Goal: Information Seeking & Learning: Understand process/instructions

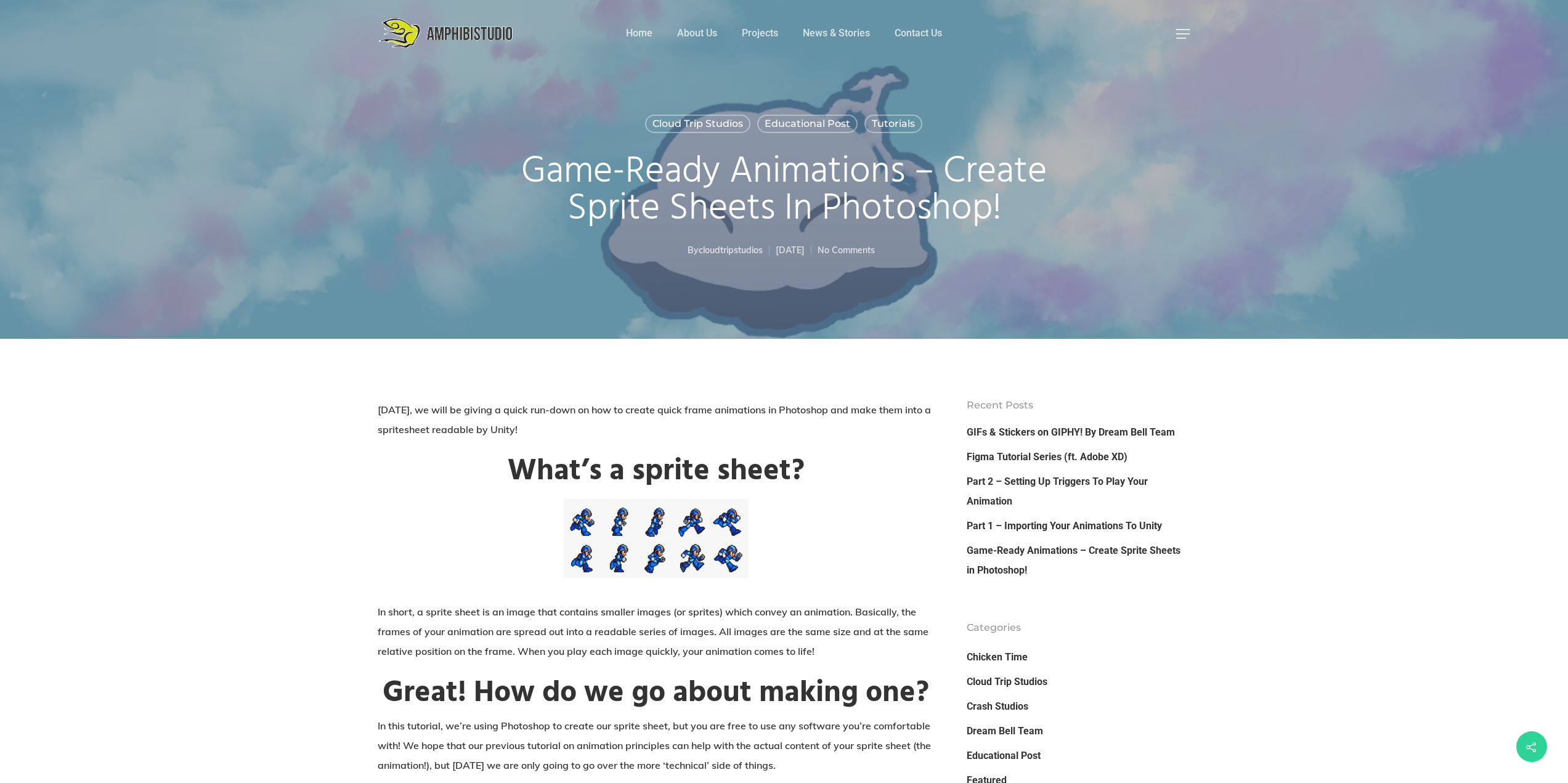
drag, startPoint x: 328, startPoint y: 150, endPoint x: 322, endPoint y: -74, distance: 224.1
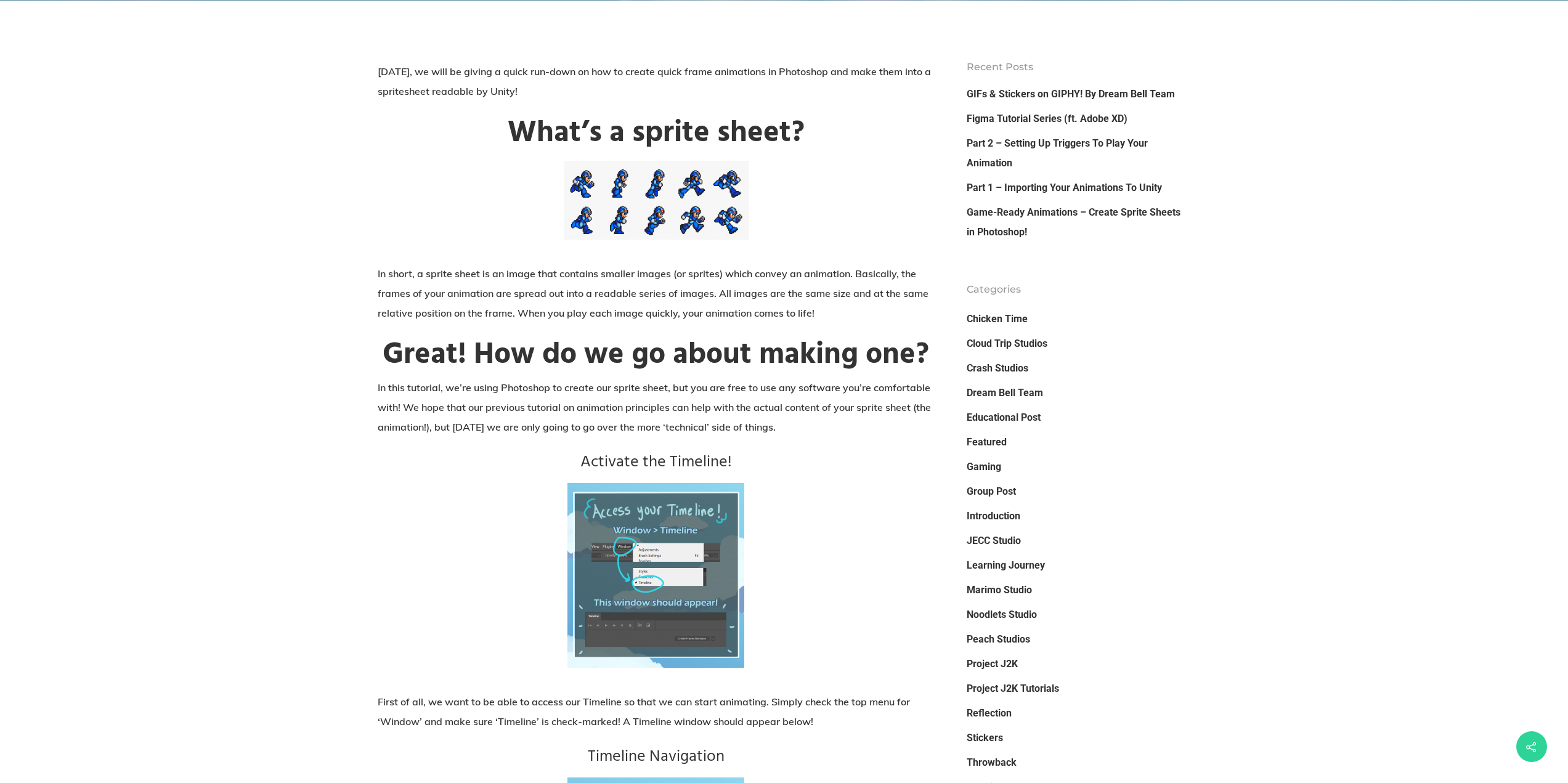
scroll to position [431, 0]
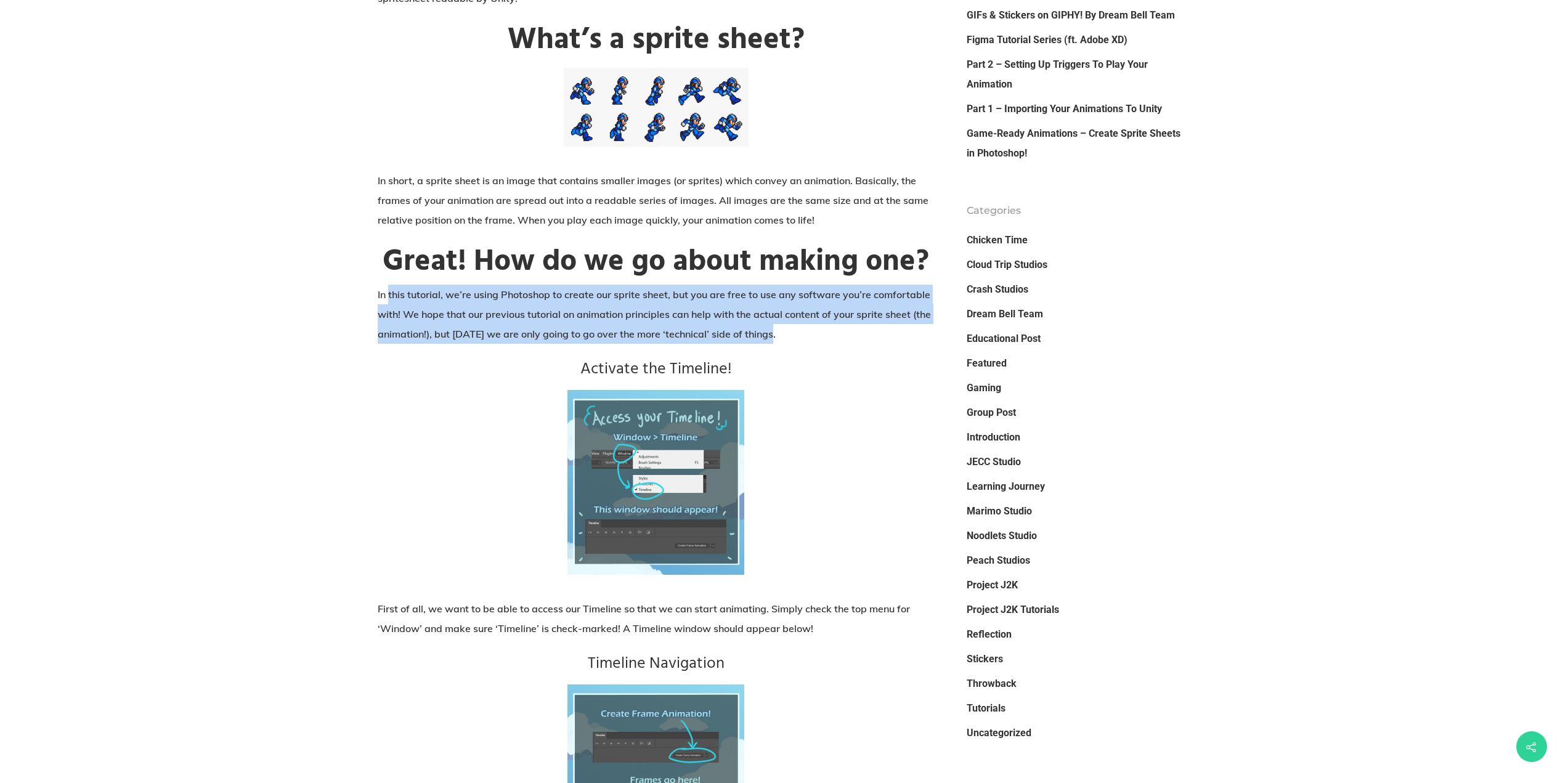
drag, startPoint x: 389, startPoint y: 296, endPoint x: 913, endPoint y: 326, distance: 524.9
click at [913, 326] on p "In this tutorial, we’re using Photoshop to create our sprite sheet, but you are…" at bounding box center [655, 322] width 557 height 74
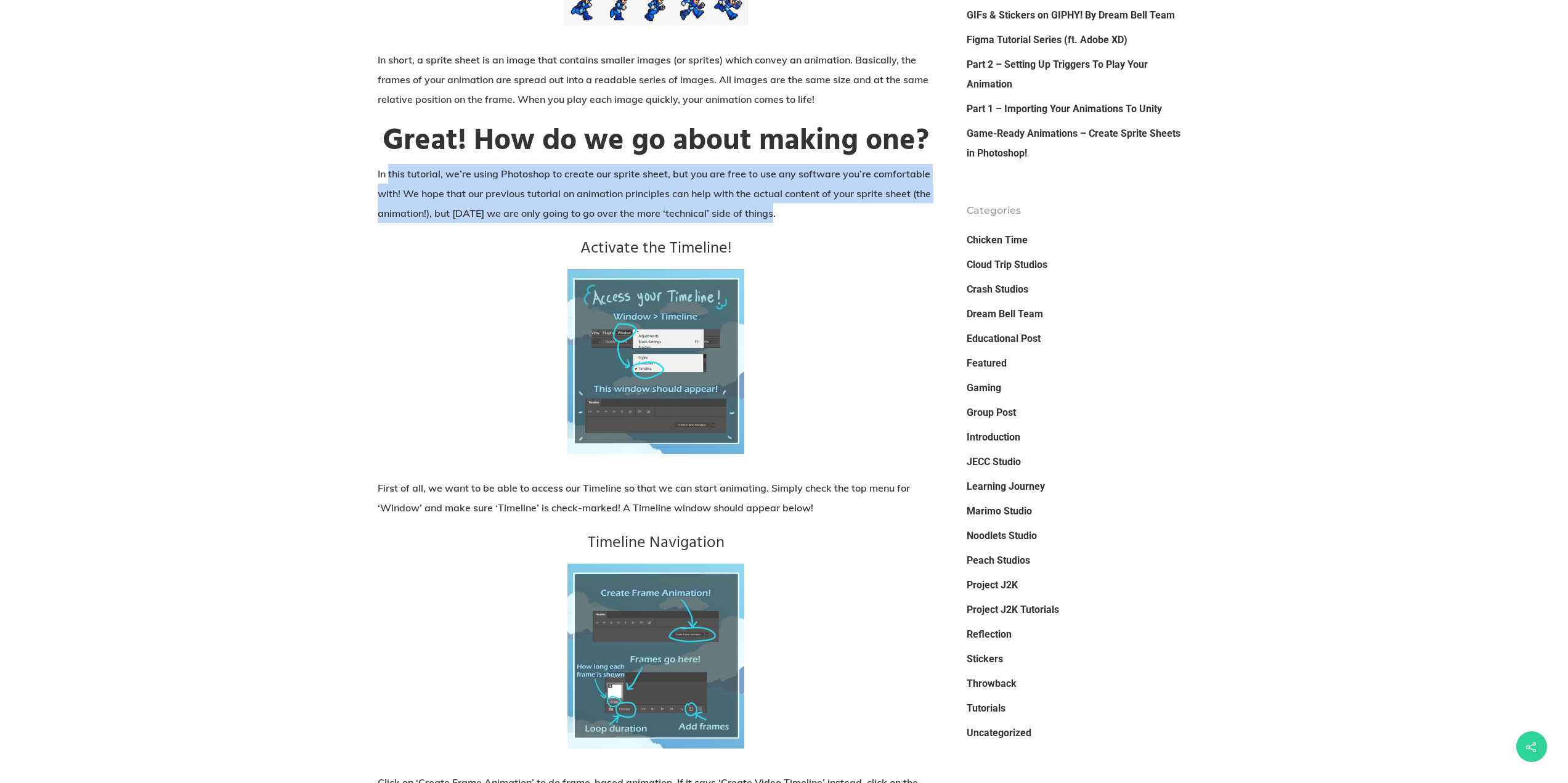
scroll to position [555, 0]
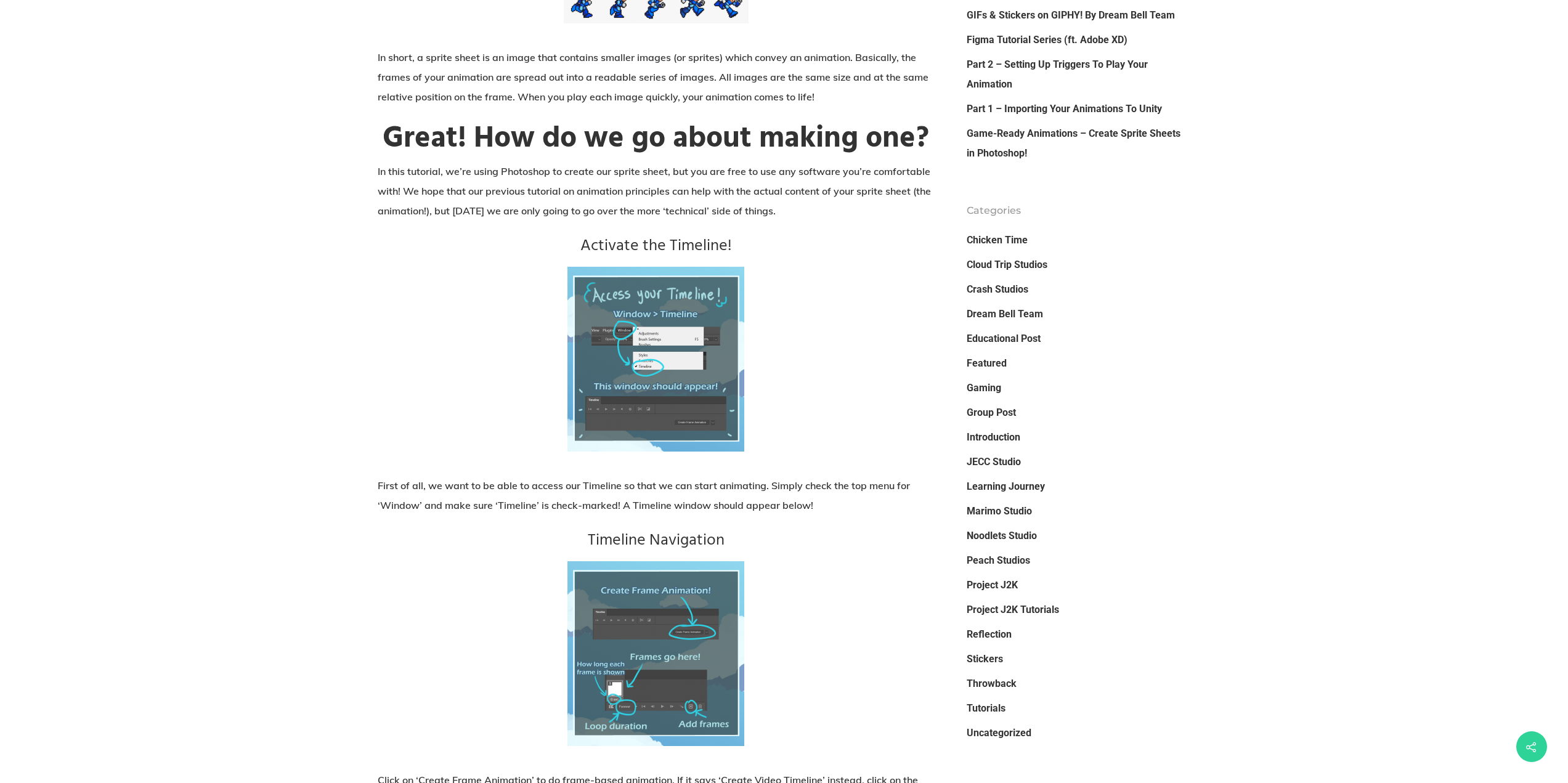
click at [497, 330] on p at bounding box center [655, 371] width 557 height 209
drag, startPoint x: 553, startPoint y: 482, endPoint x: 797, endPoint y: 478, distance: 244.0
click at [794, 477] on p "First of all, we want to be able to access our Timeline so that we can start an…" at bounding box center [655, 503] width 557 height 54
click at [804, 490] on p "First of all, we want to be able to access our Timeline so that we can start an…" at bounding box center [655, 503] width 557 height 54
drag, startPoint x: 499, startPoint y: 506, endPoint x: 552, endPoint y: 502, distance: 53.2
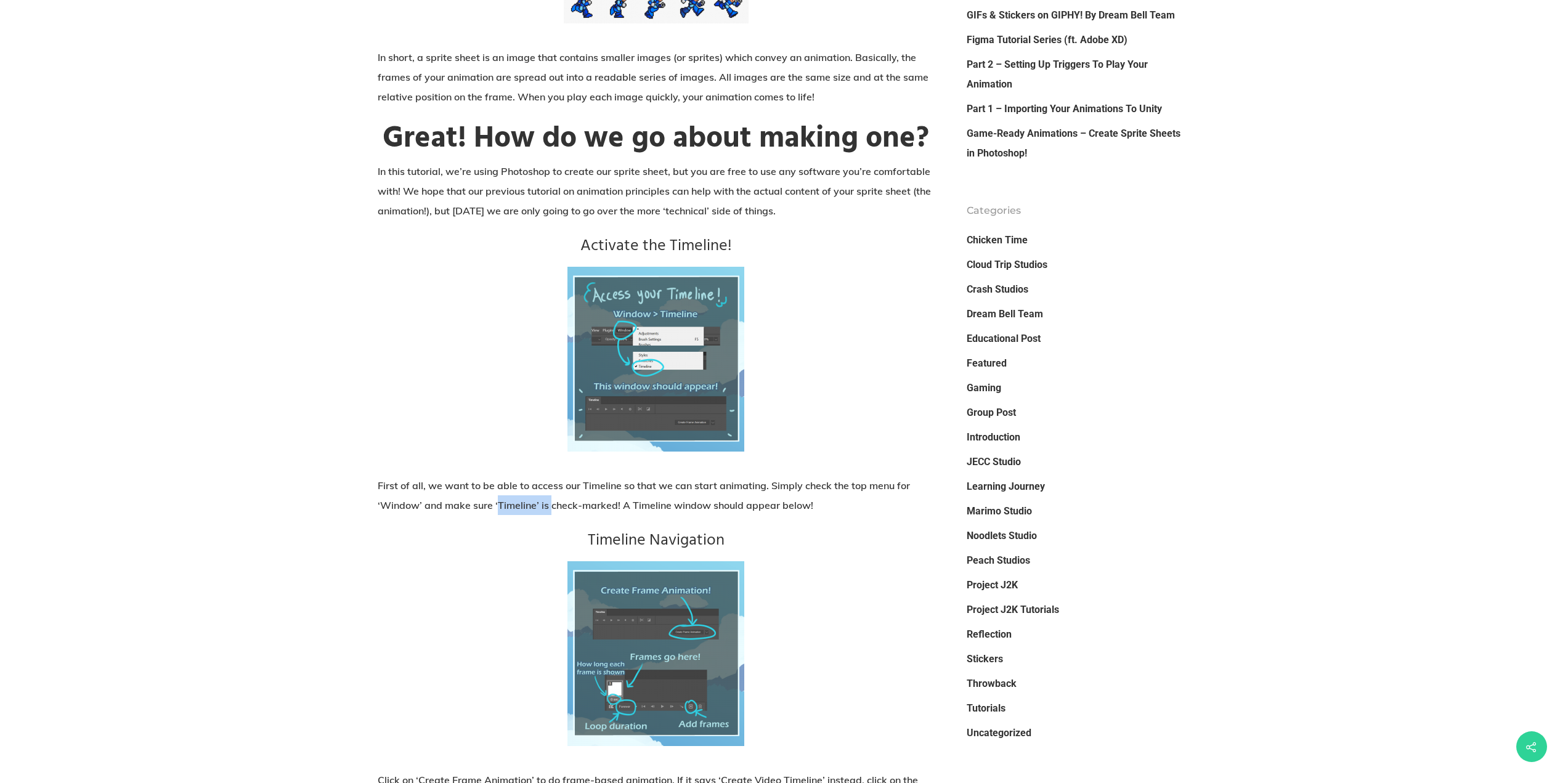
click at [551, 503] on p "First of all, we want to be able to access our Timeline so that we can start an…" at bounding box center [655, 503] width 557 height 54
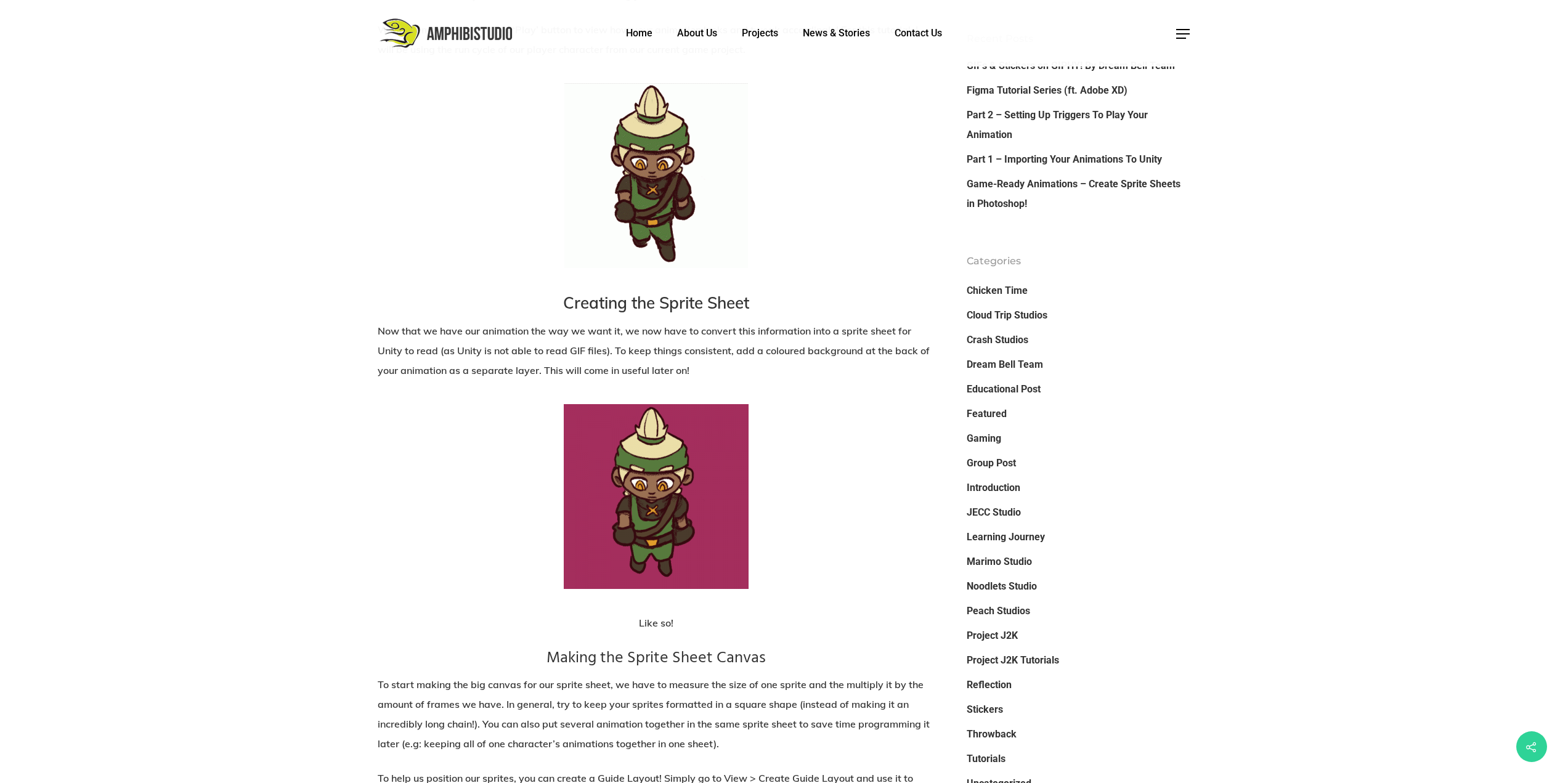
scroll to position [1478, 0]
